Goal: Task Accomplishment & Management: Manage account settings

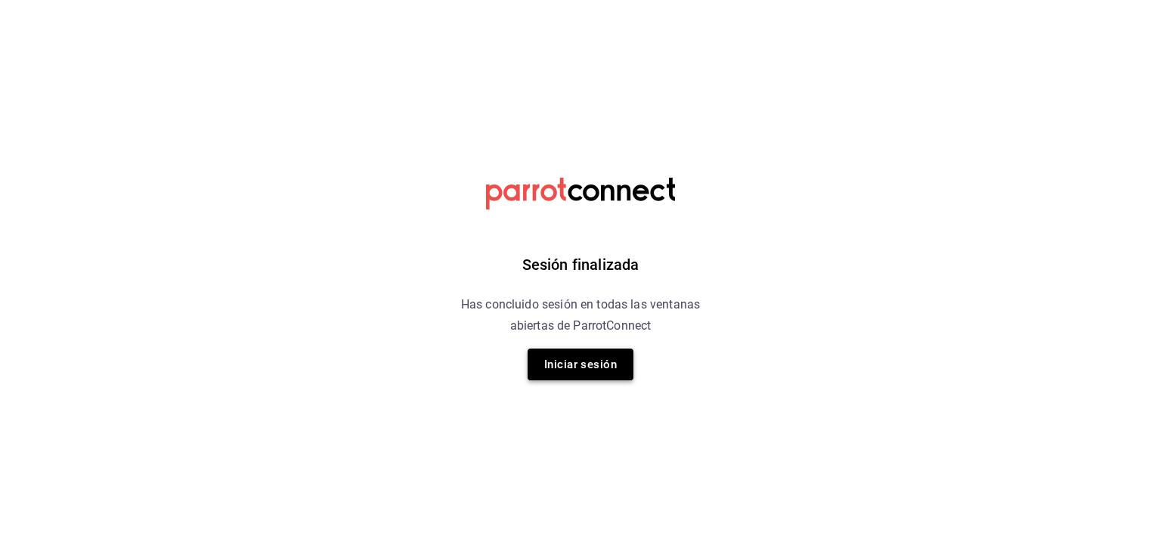
click at [569, 370] on button "Iniciar sesión" at bounding box center [581, 364] width 106 height 32
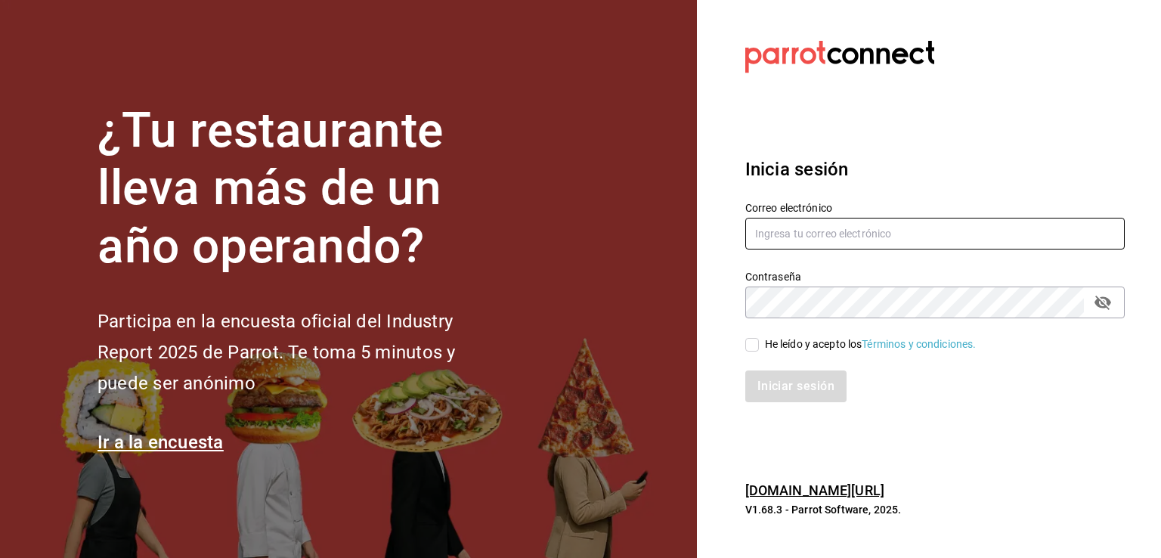
type input "rabernd@hotmail.com"
click at [1109, 287] on div "Contraseña" at bounding box center [934, 302] width 379 height 32
click at [1100, 307] on icon "passwordField" at bounding box center [1103, 302] width 18 height 18
click at [750, 351] on input "He leído y acepto los Términos y condiciones." at bounding box center [752, 345] width 14 height 14
checkbox input "true"
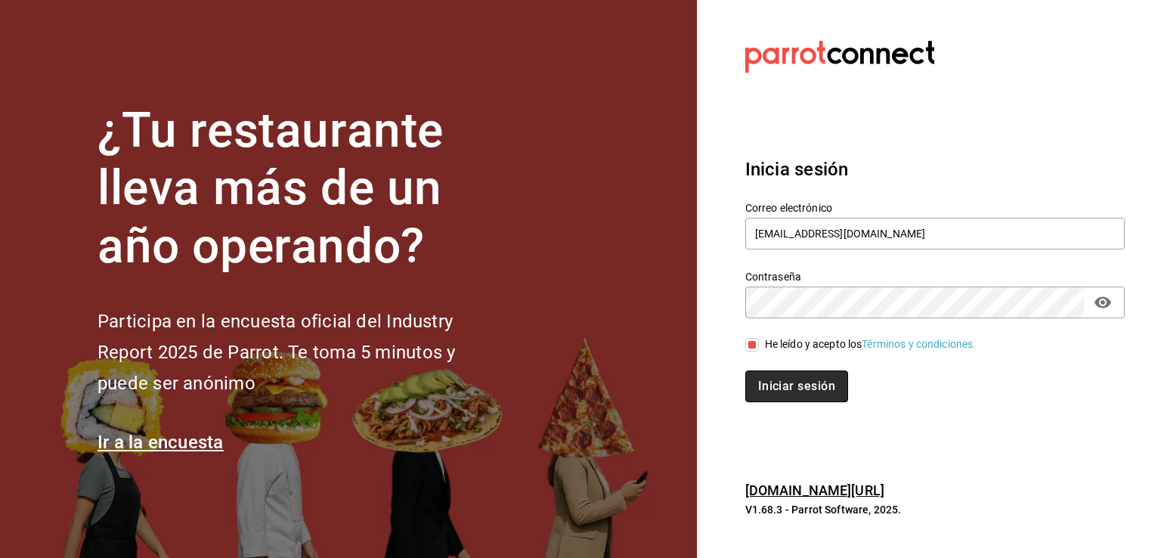
click at [755, 383] on button "Iniciar sesión" at bounding box center [796, 386] width 103 height 32
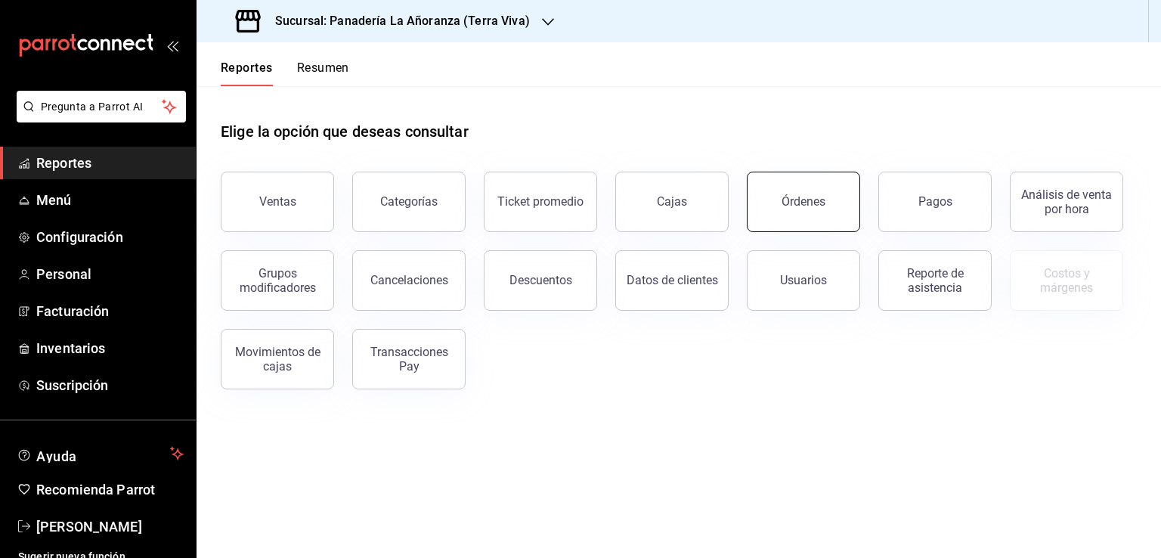
click at [805, 216] on button "Órdenes" at bounding box center [803, 202] width 113 height 60
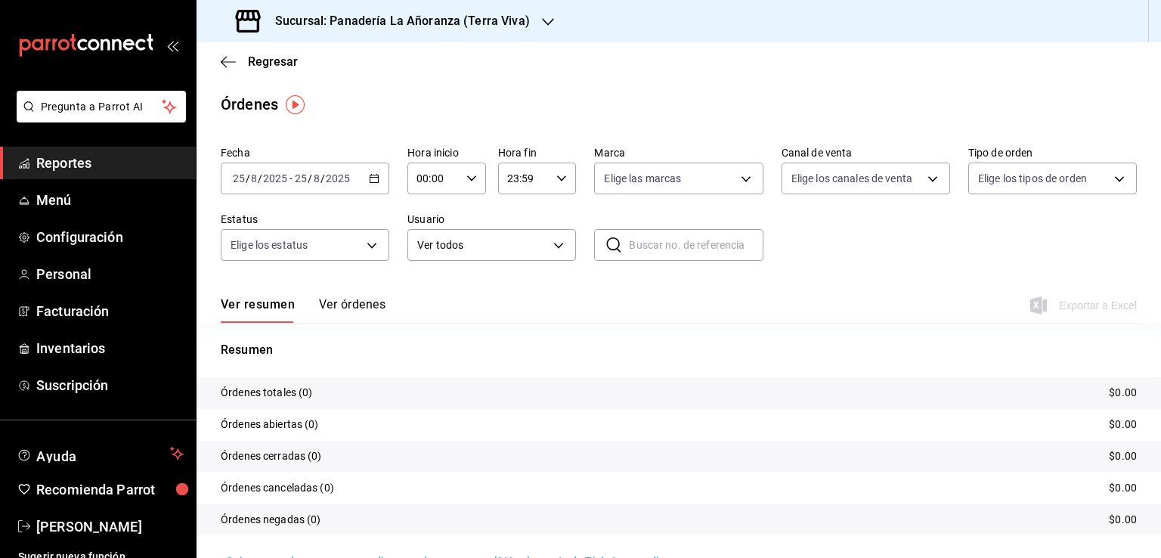
click at [542, 20] on icon "button" at bounding box center [548, 22] width 12 height 12
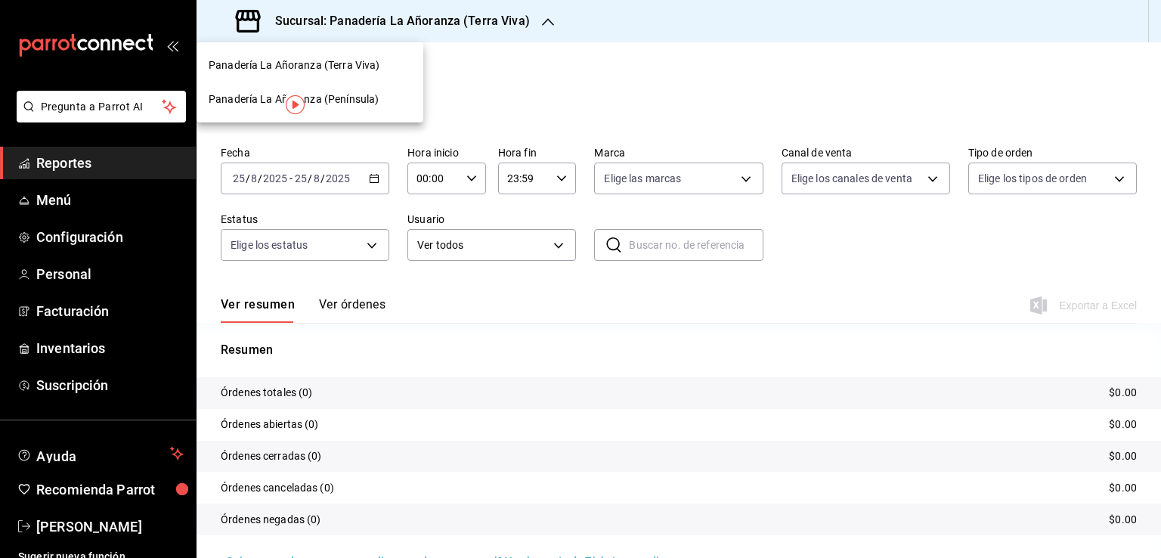
click at [372, 103] on span "Panadería La Añoranza (Península)" at bounding box center [294, 99] width 170 height 16
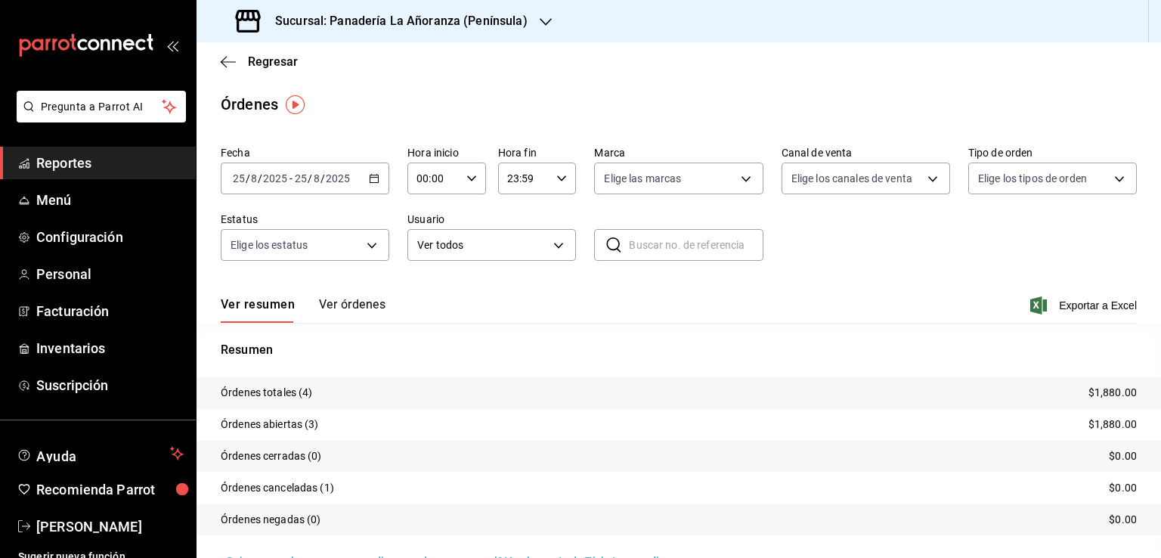
click at [81, 155] on span "Reportes" at bounding box center [109, 163] width 147 height 20
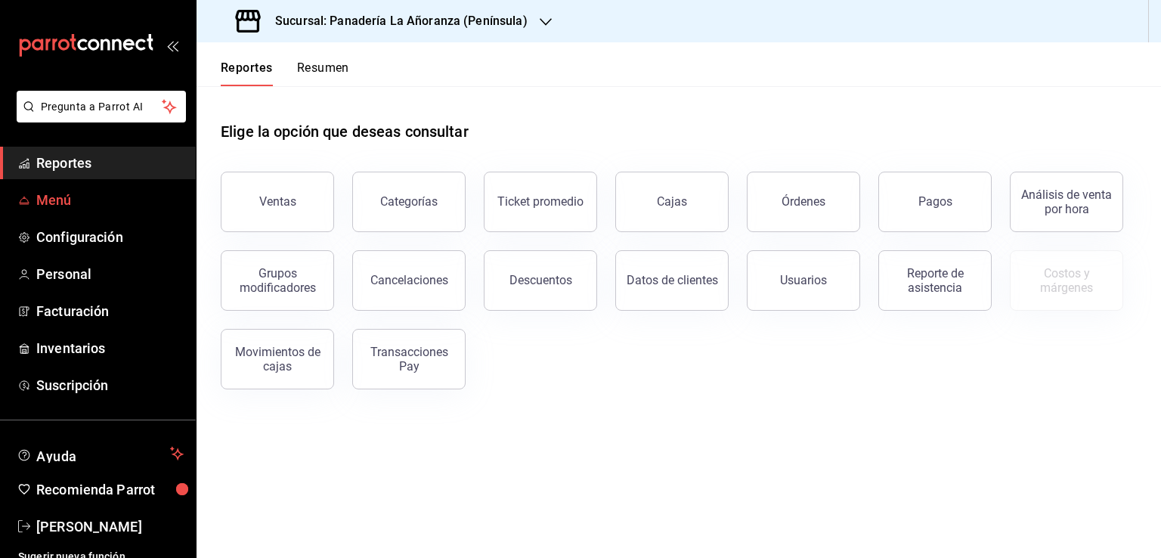
click at [60, 205] on span "Menú" at bounding box center [109, 200] width 147 height 20
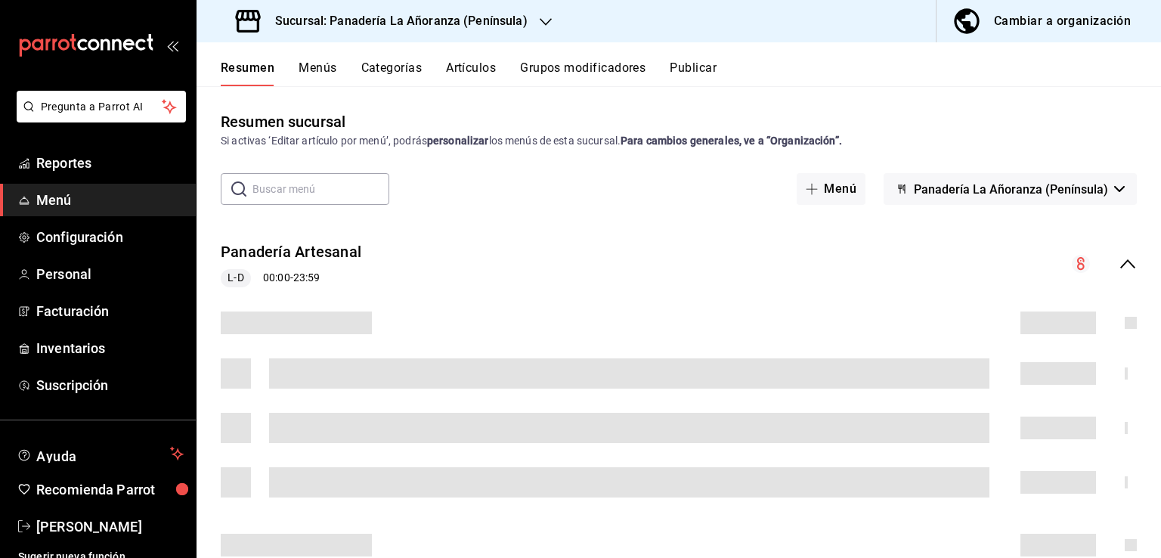
click at [475, 65] on button "Artículos" at bounding box center [471, 73] width 50 height 26
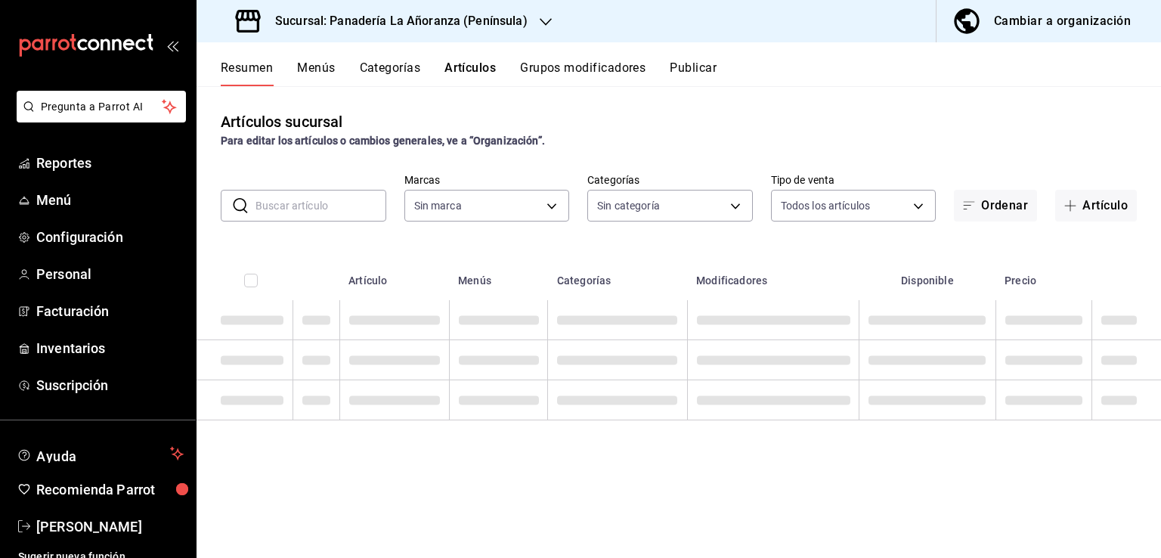
click at [321, 197] on input "text" at bounding box center [320, 205] width 131 height 30
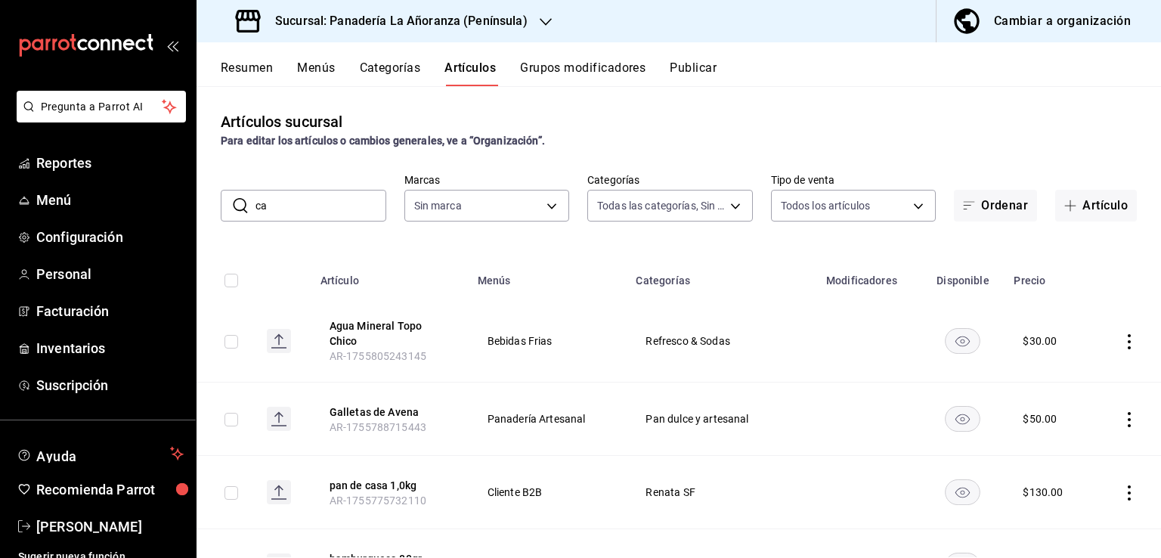
type input "cam"
type input "29e11d11-bb5e-4f8b-8f41-bc7ab3ff516d,7abdef0c-6bbf-4879-9e13-605e1641767d,f66fd…"
type input "bc32fe9c-f79f-43ec-842d-b84b6b67f407"
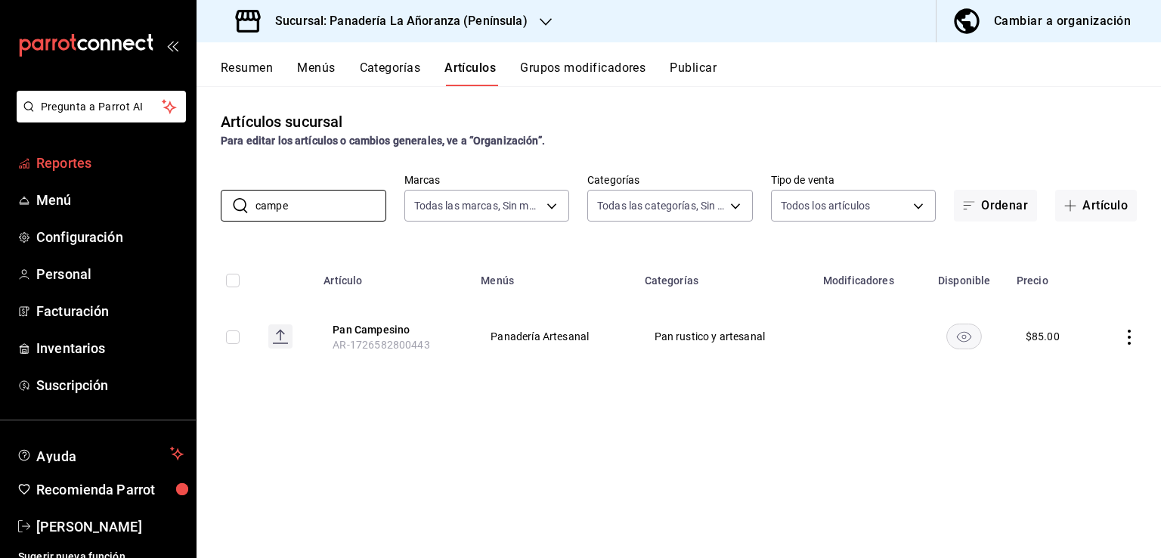
type input "campe"
click at [59, 162] on span "Reportes" at bounding box center [109, 163] width 147 height 20
